Goal: Transaction & Acquisition: Download file/media

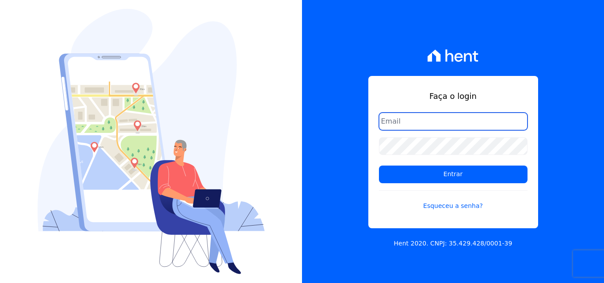
click at [397, 120] on input "email" at bounding box center [453, 122] width 149 height 18
type input "ligia.dias@construtoralaterza.com.br"
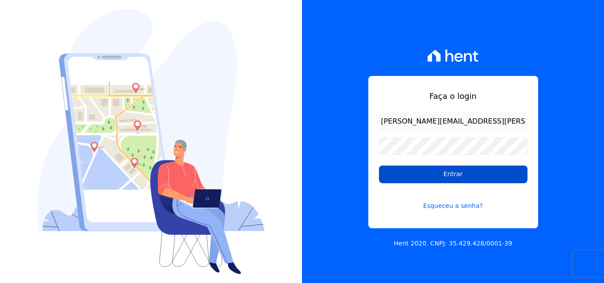
click at [391, 172] on input "Entrar" at bounding box center [453, 175] width 149 height 18
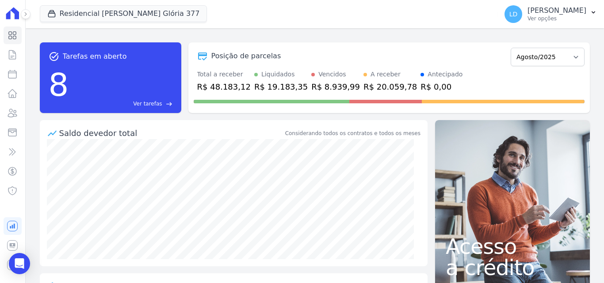
click at [134, 23] on span "Residencial [PERSON_NAME] Glória 377" at bounding box center [124, 14] width 168 height 18
click at [135, 15] on button "Residencial [PERSON_NAME] Glória 377" at bounding box center [124, 13] width 168 height 17
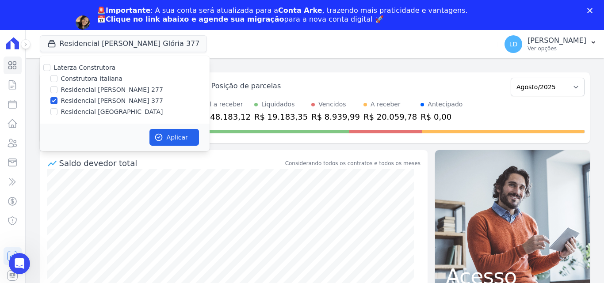
click at [82, 69] on label "Laterza Construtora" at bounding box center [85, 67] width 62 height 7
click at [50, 69] on input "Laterza Construtora" at bounding box center [46, 67] width 7 height 7
checkbox input "true"
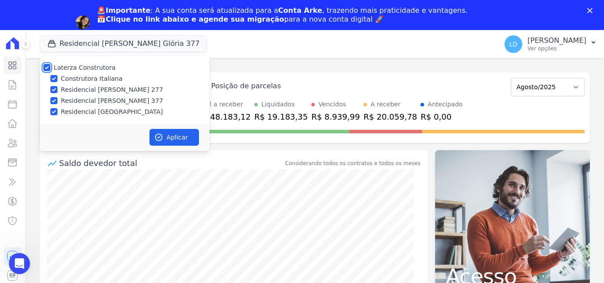
checkbox input "true"
click at [153, 136] on button "Aplicar" at bounding box center [174, 137] width 50 height 17
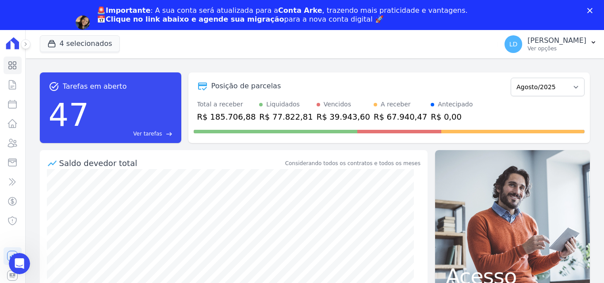
click at [541, 18] on div "🚨Importante : A sua conta será atualizada para a Conta Arke , trazendo mais pra…" at bounding box center [302, 23] width 604 height 38
click at [543, 42] on p "[PERSON_NAME]" at bounding box center [556, 40] width 59 height 9
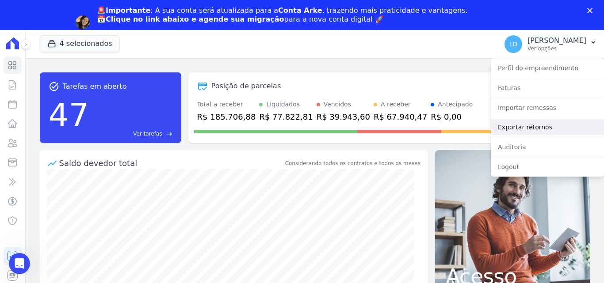
click at [519, 132] on link "Exportar retornos" at bounding box center [547, 127] width 113 height 16
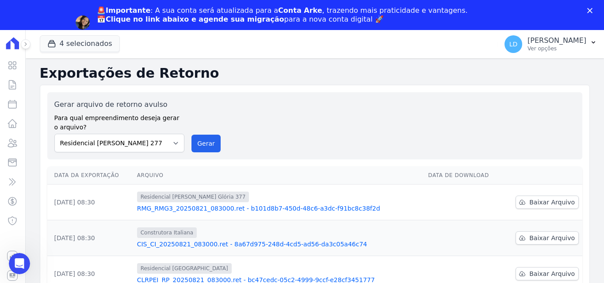
click at [166, 116] on label "Para qual empreendimento deseja gerar o arquivo?" at bounding box center [119, 121] width 130 height 22
click at [143, 148] on select "Construtora Italiana Residencial [PERSON_NAME] 277 Residencial [PERSON_NAME][ST…" at bounding box center [119, 143] width 130 height 19
select select "29fc0423-bfd4-480a-835e-7e440cfe6eb8"
click at [54, 134] on select "Construtora Italiana Residencial [PERSON_NAME] 277 Residencial [PERSON_NAME][ST…" at bounding box center [119, 143] width 130 height 19
click at [200, 146] on button "Gerar" at bounding box center [205, 144] width 29 height 18
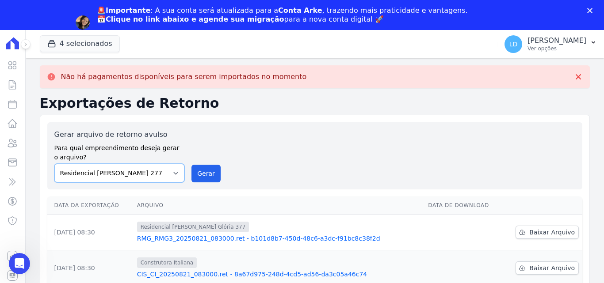
click at [143, 172] on select "Construtora Italiana Residencial [PERSON_NAME] 277 Residencial [PERSON_NAME][ST…" at bounding box center [119, 173] width 130 height 19
click at [54, 164] on select "Construtora Italiana Residencial [PERSON_NAME] 277 Residencial [PERSON_NAME][ST…" at bounding box center [119, 173] width 130 height 19
click at [193, 179] on button "Gerar" at bounding box center [205, 174] width 29 height 18
click at [129, 170] on select "Construtora Italiana Residencial [PERSON_NAME] 277 Residencial [PERSON_NAME][ST…" at bounding box center [119, 173] width 130 height 19
select select "0cd9190e-dfd9-46e5-afc8-7298ef4c0c2b"
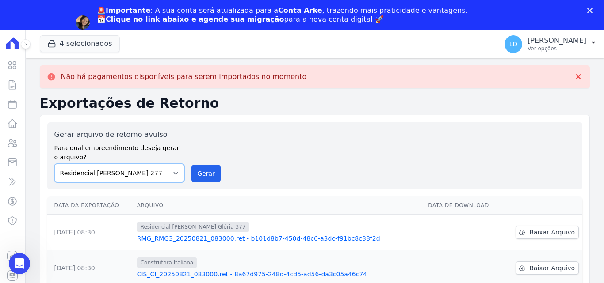
click at [54, 164] on select "Construtora Italiana Residencial [PERSON_NAME] 277 Residencial [PERSON_NAME][ST…" at bounding box center [119, 173] width 130 height 19
click at [211, 172] on button "Gerar" at bounding box center [205, 174] width 29 height 18
drag, startPoint x: 120, startPoint y: 142, endPoint x: 124, endPoint y: 149, distance: 7.5
click at [122, 146] on label "Para qual empreendimento deseja gerar o arquivo?" at bounding box center [119, 151] width 130 height 22
click at [130, 170] on select "Construtora Italiana Residencial [PERSON_NAME] 277 Residencial [PERSON_NAME][ST…" at bounding box center [119, 173] width 130 height 19
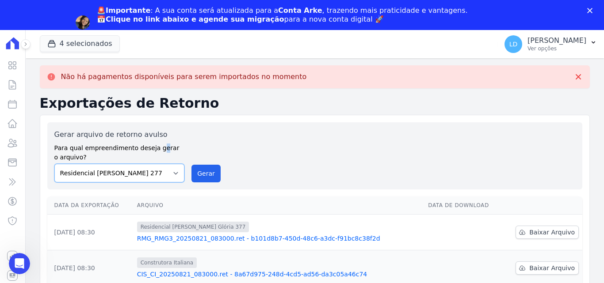
select select "6440c0a1-232b-4aa1-adfe-88cb95fffe46"
click at [54, 164] on select "Construtora Italiana Residencial [PERSON_NAME] 277 Residencial [PERSON_NAME][ST…" at bounding box center [119, 173] width 130 height 19
click at [196, 183] on div "Gerar arquivo de retorno avulso Para qual empreendimento deseja gerar o arquivo…" at bounding box center [314, 155] width 535 height 67
click at [207, 172] on button "Gerar" at bounding box center [205, 174] width 29 height 18
drag, startPoint x: 549, startPoint y: 46, endPoint x: 539, endPoint y: 70, distance: 26.2
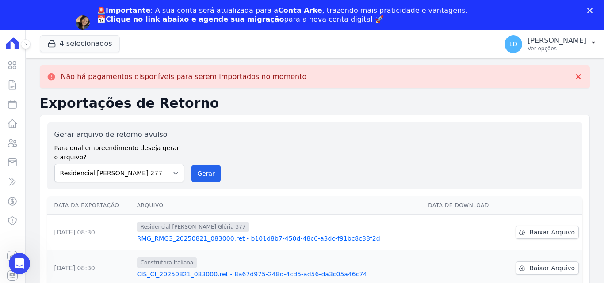
click at [549, 46] on p "Ver opções" at bounding box center [556, 48] width 59 height 7
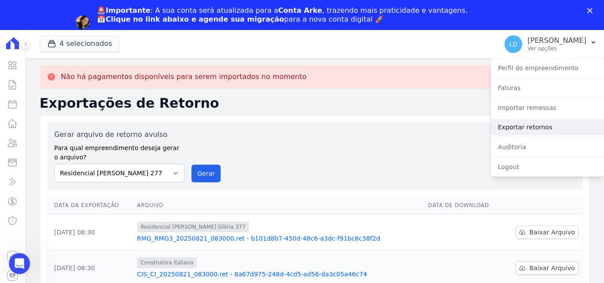
click at [506, 129] on link "Exportar retornos" at bounding box center [547, 127] width 113 height 16
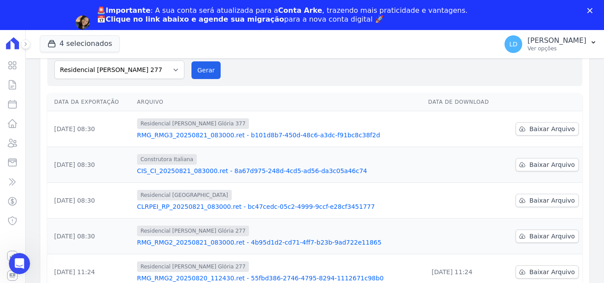
scroll to position [88, 0]
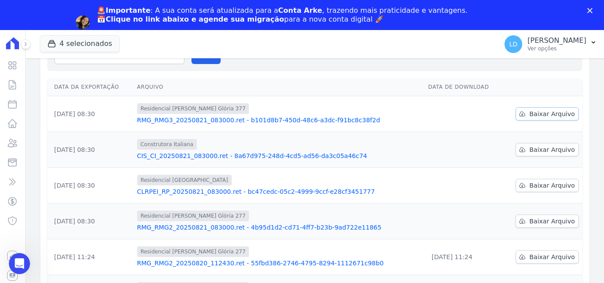
click at [538, 115] on span "Baixar Arquivo" at bounding box center [552, 114] width 46 height 9
click at [529, 112] on span "Baixar Arquivo" at bounding box center [552, 114] width 46 height 9
click at [535, 151] on span "Baixar Arquivo" at bounding box center [552, 149] width 46 height 9
click at [551, 188] on span "Baixar Arquivo" at bounding box center [552, 185] width 46 height 9
click at [562, 222] on span "Baixar Arquivo" at bounding box center [552, 221] width 46 height 9
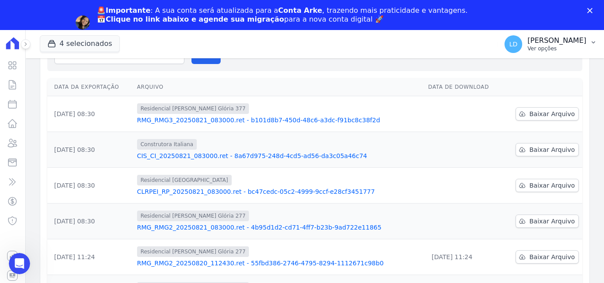
click at [545, 43] on p "[PERSON_NAME]" at bounding box center [556, 40] width 59 height 9
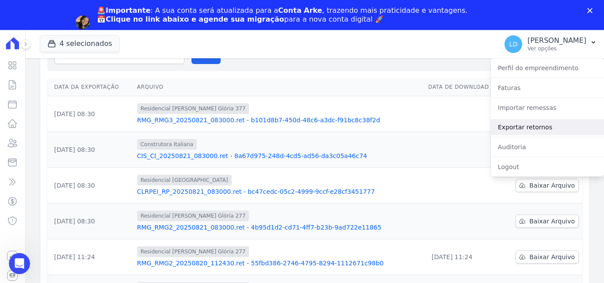
click at [539, 132] on link "Exportar retornos" at bounding box center [547, 127] width 113 height 16
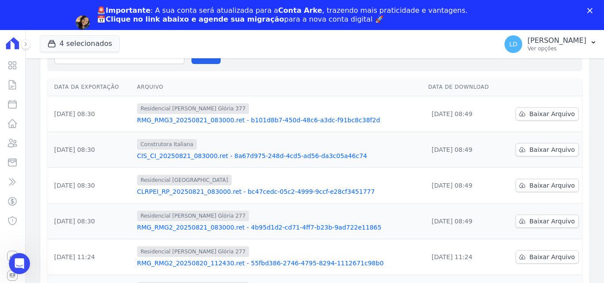
scroll to position [0, 0]
